Goal: Find contact information: Find contact information

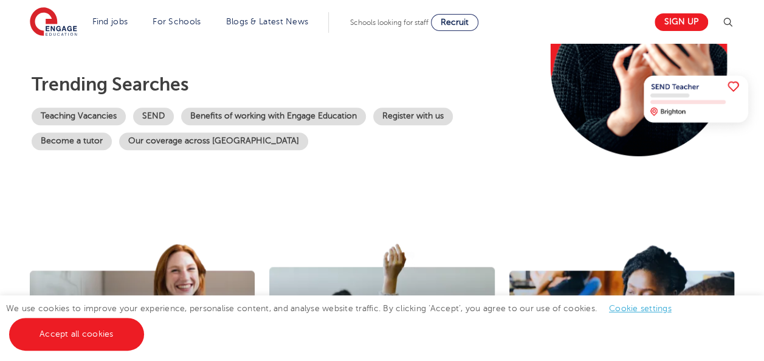
scroll to position [249, 0]
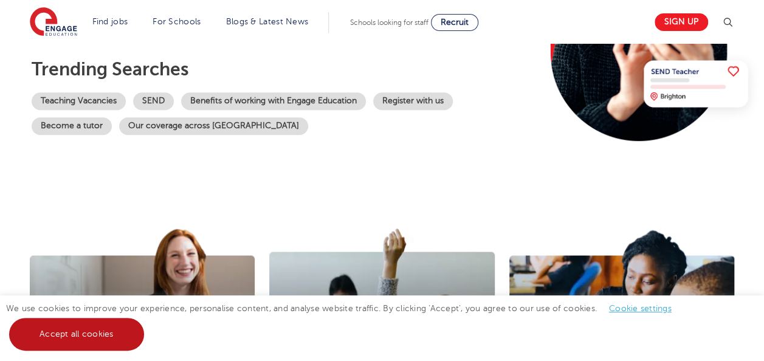
click at [97, 343] on link "Accept all cookies" at bounding box center [76, 334] width 135 height 33
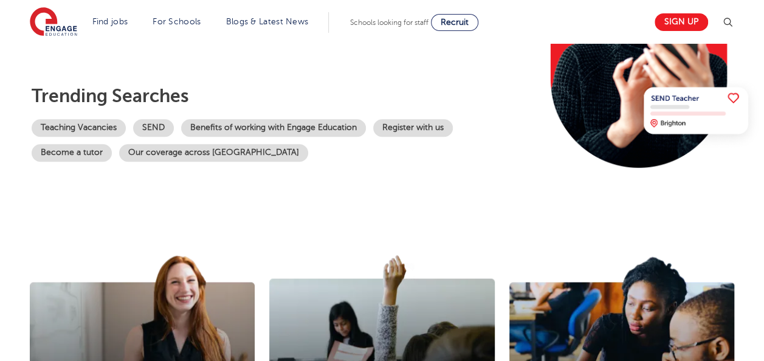
scroll to position [0, 0]
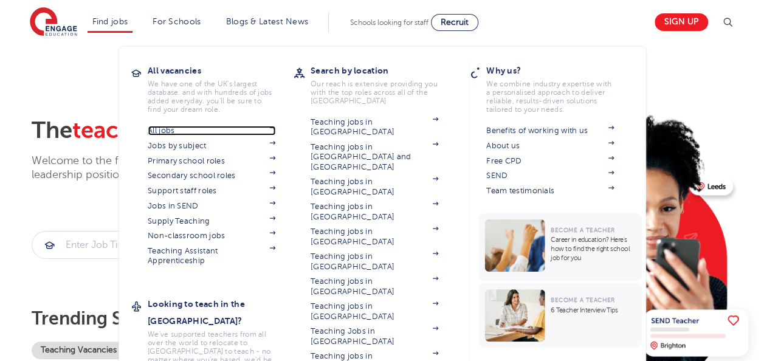
click at [163, 133] on link "All jobs" at bounding box center [212, 131] width 128 height 10
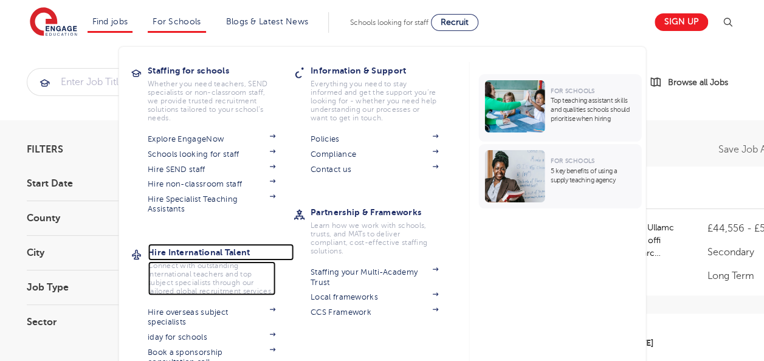
click at [195, 252] on h3 "Hire International Talent" at bounding box center [221, 252] width 146 height 17
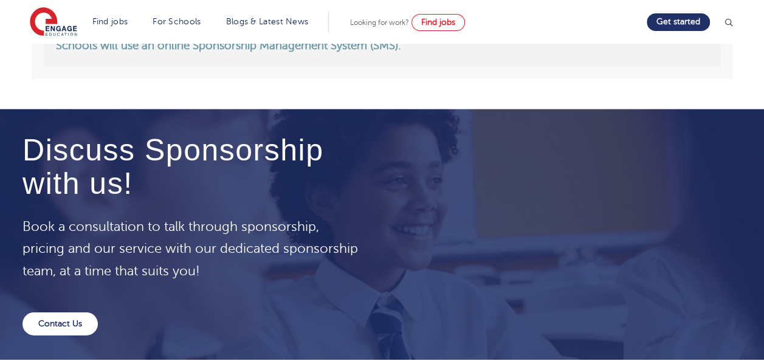
scroll to position [1827, 0]
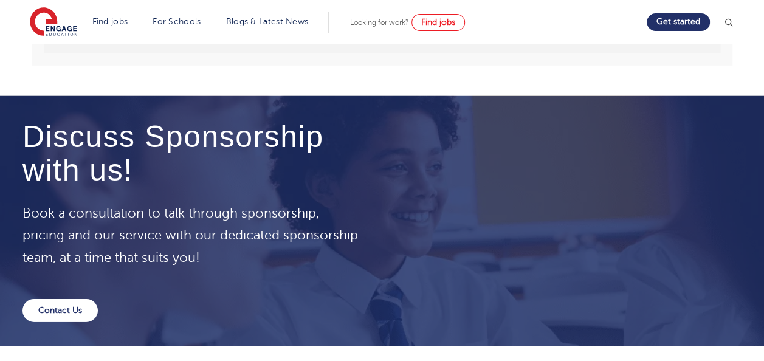
click at [74, 321] on div "Discuss Sponsorship with us! Book a consultation to talk through sponsorship, p…" at bounding box center [382, 221] width 764 height 250
click at [73, 314] on link "Contact Us" at bounding box center [59, 310] width 75 height 23
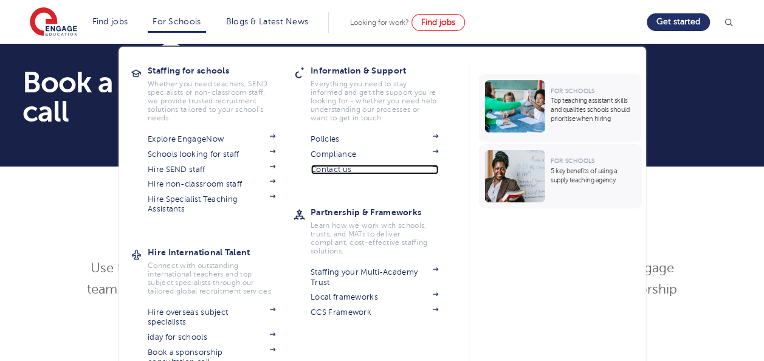
click at [351, 170] on link "Contact us" at bounding box center [375, 170] width 128 height 10
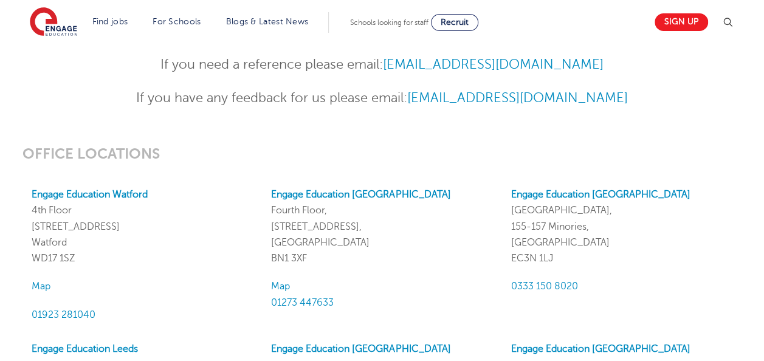
scroll to position [485, 0]
